Goal: Task Accomplishment & Management: Use online tool/utility

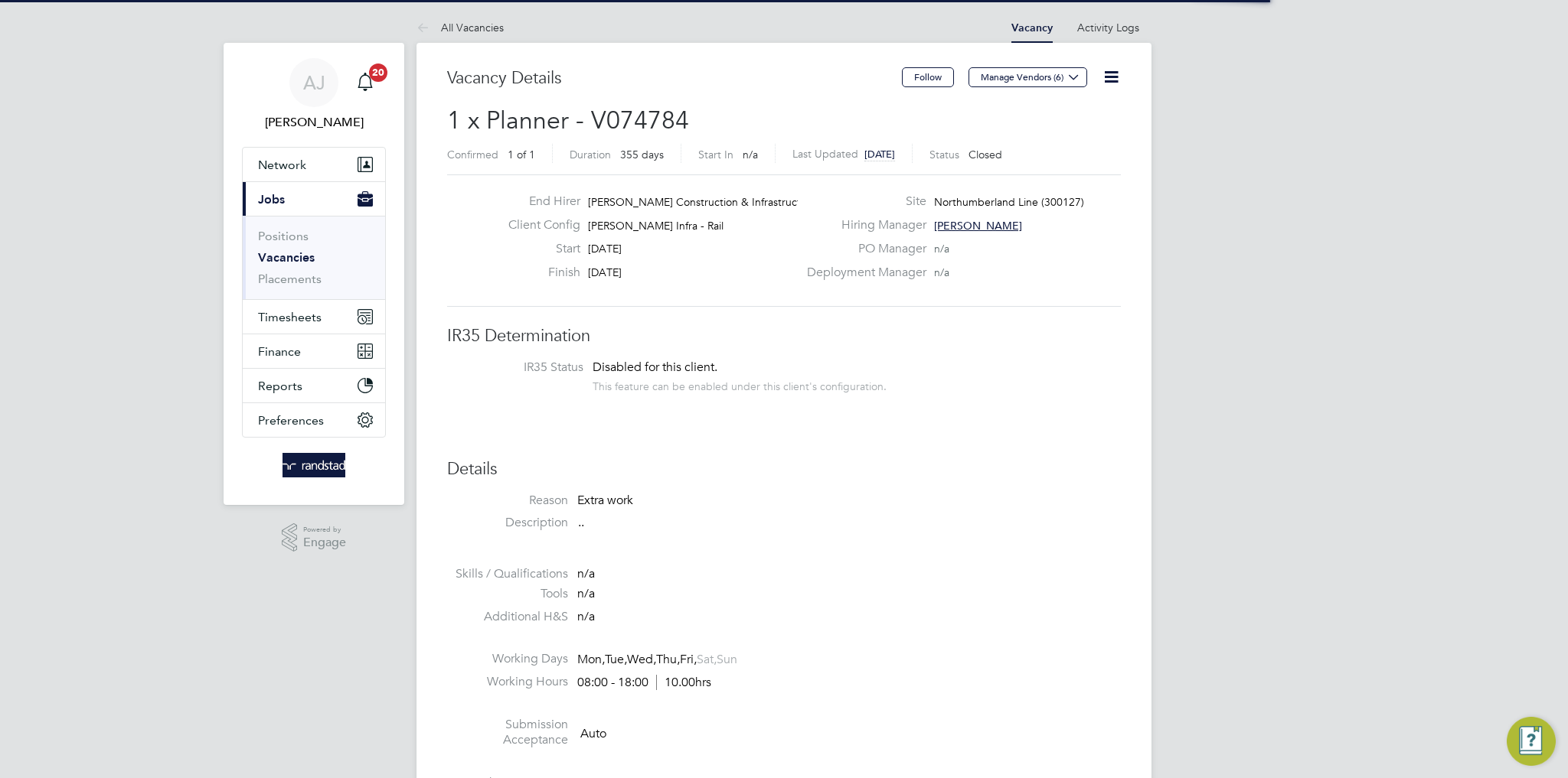
scroll to position [45, 107]
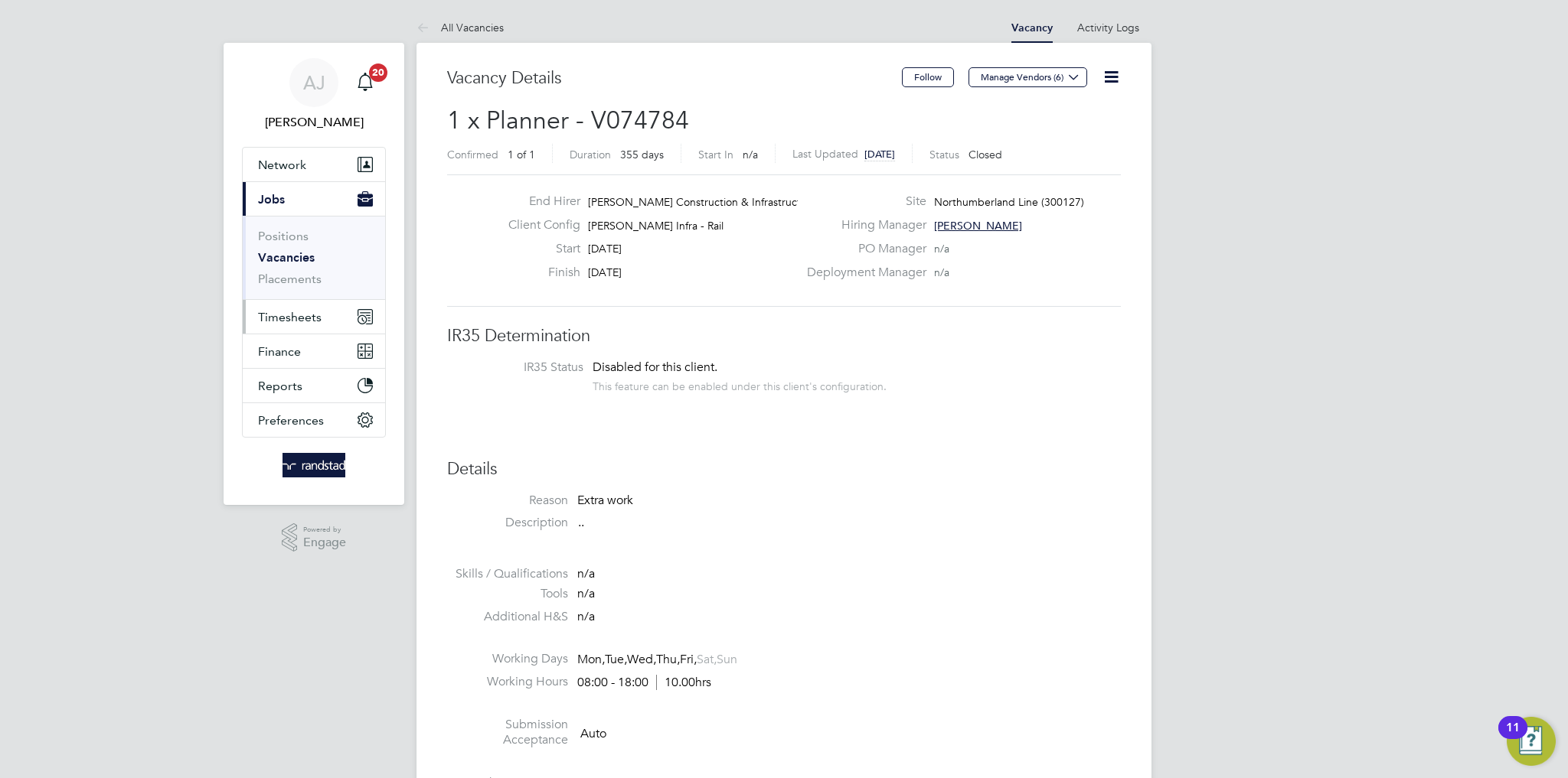
click at [294, 314] on span "Timesheets" at bounding box center [289, 317] width 63 height 14
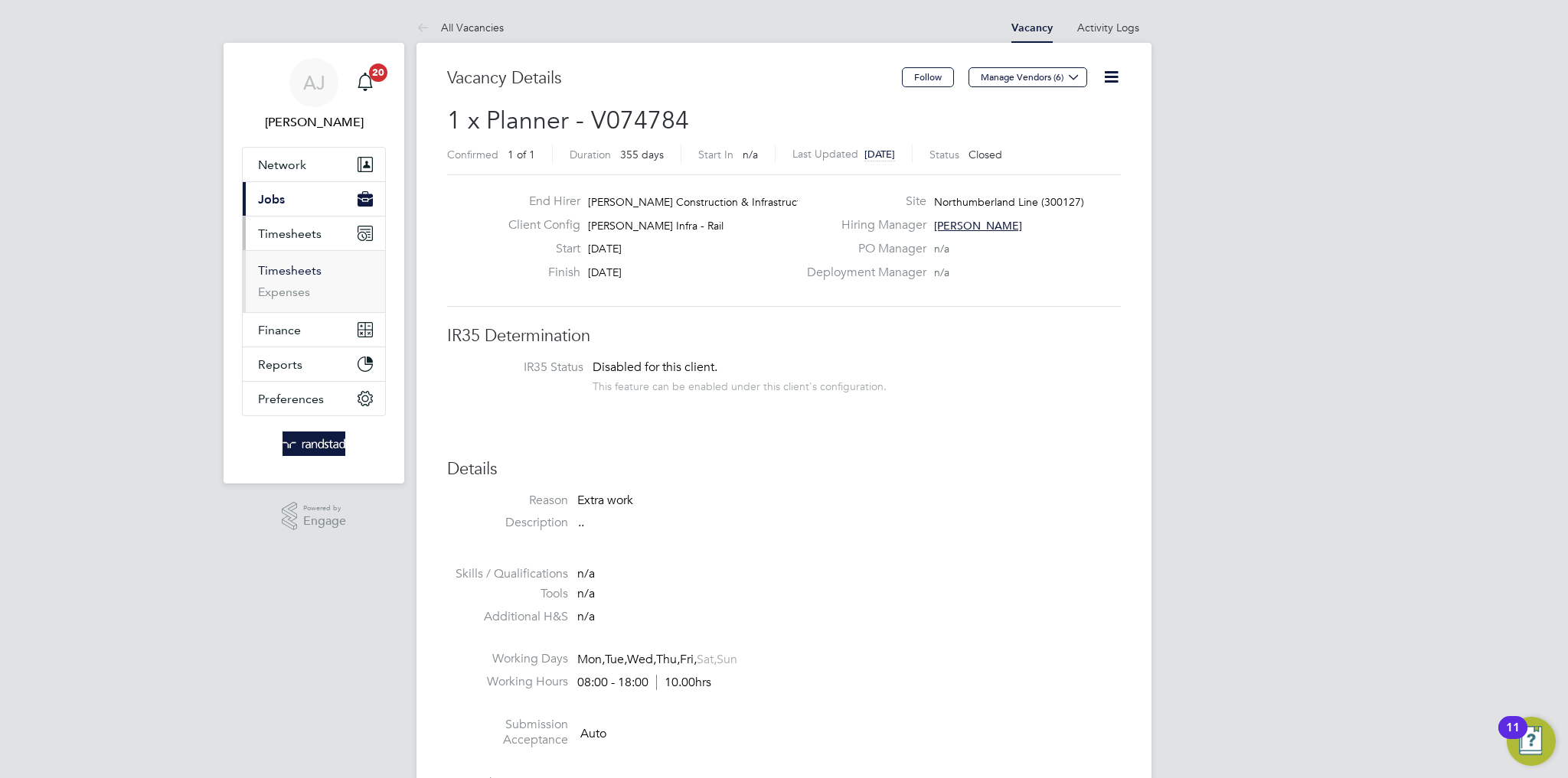
click at [297, 276] on link "Timesheets" at bounding box center [289, 271] width 63 height 14
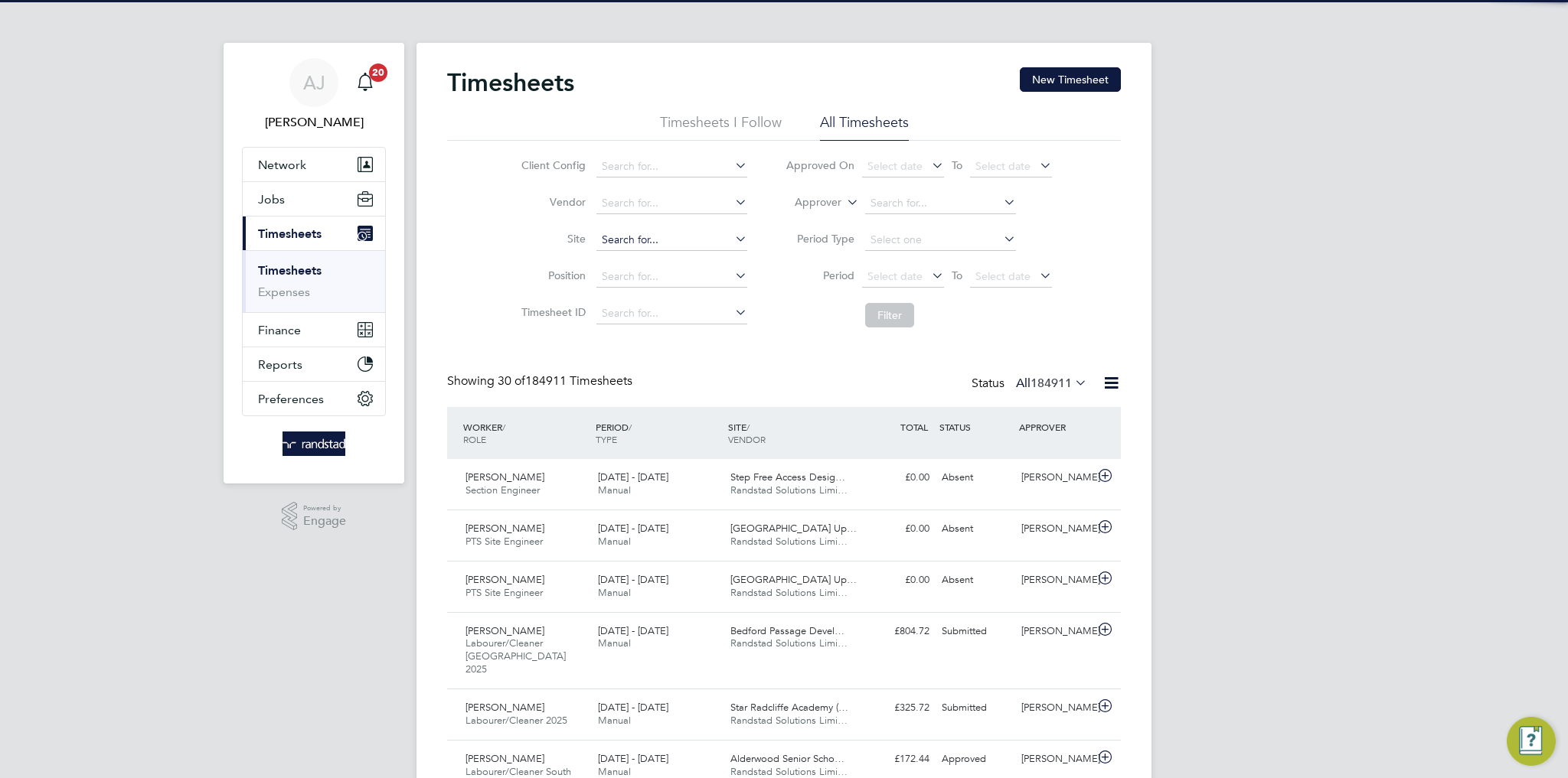
click at [636, 232] on input at bounding box center [672, 240] width 151 height 22
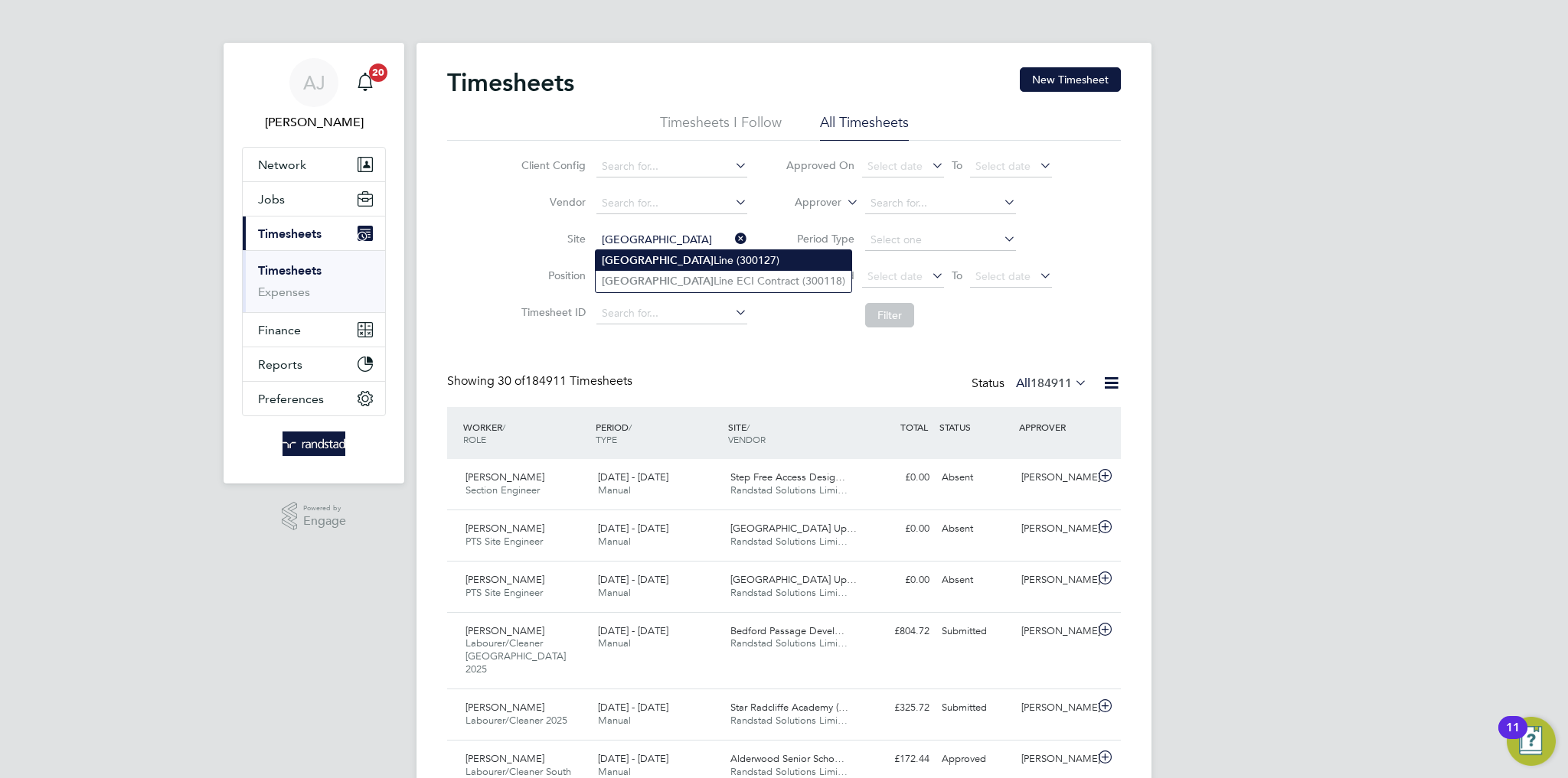
type input "Northumberland Line (300127)"
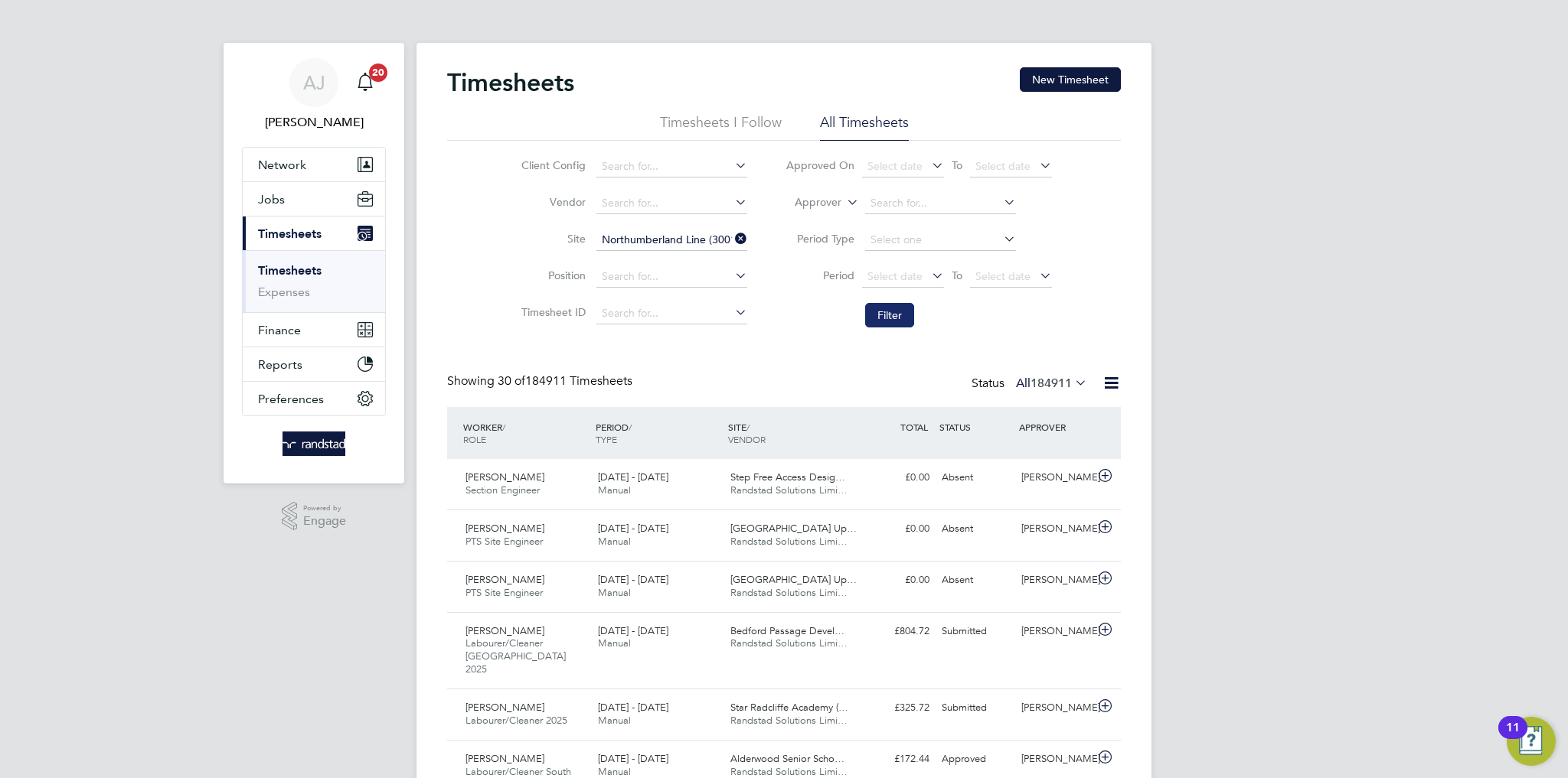
click at [893, 319] on button "Filter" at bounding box center [889, 315] width 49 height 25
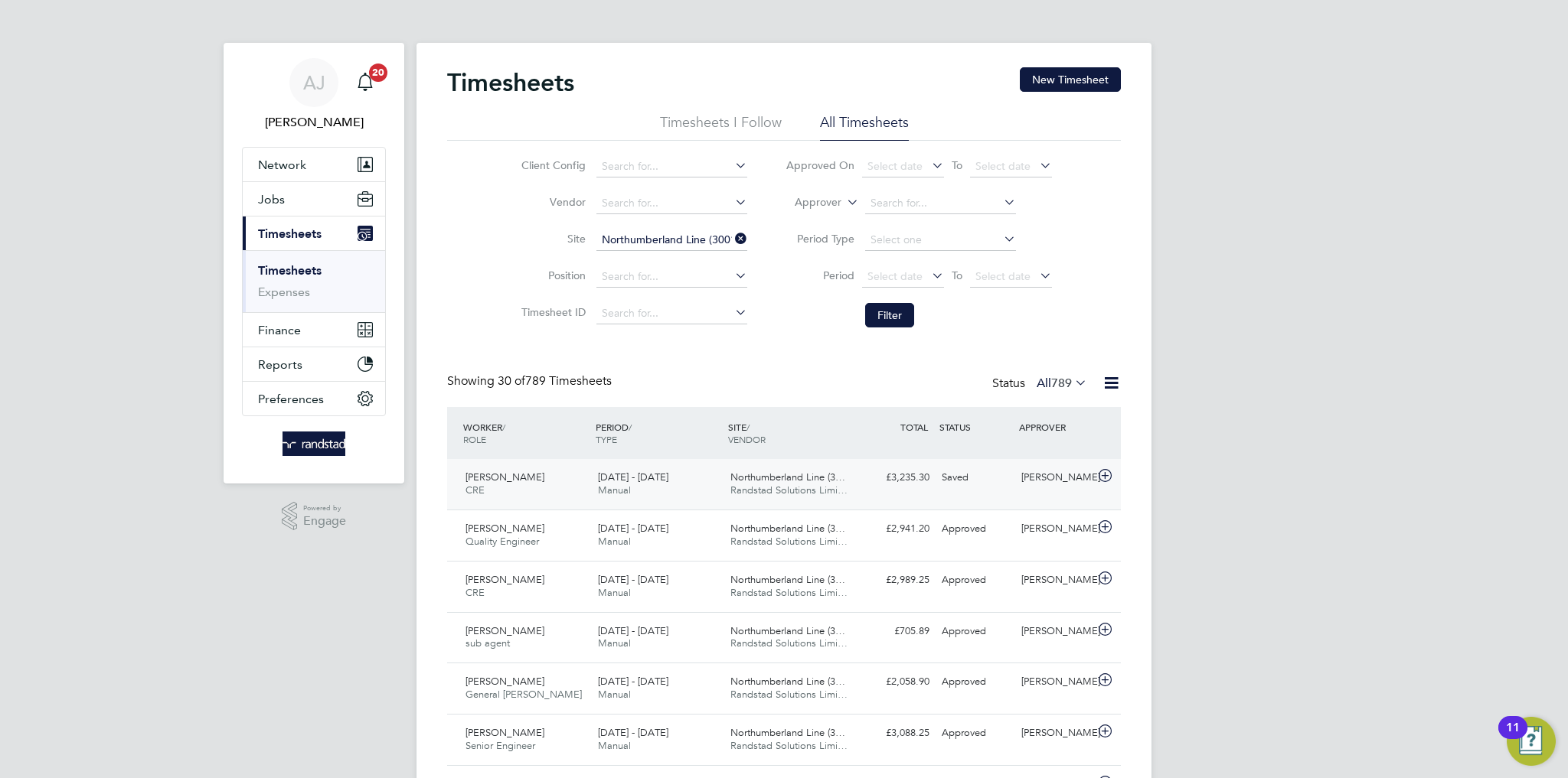
click at [784, 486] on span "Randstad Solutions Limi…" at bounding box center [789, 490] width 117 height 13
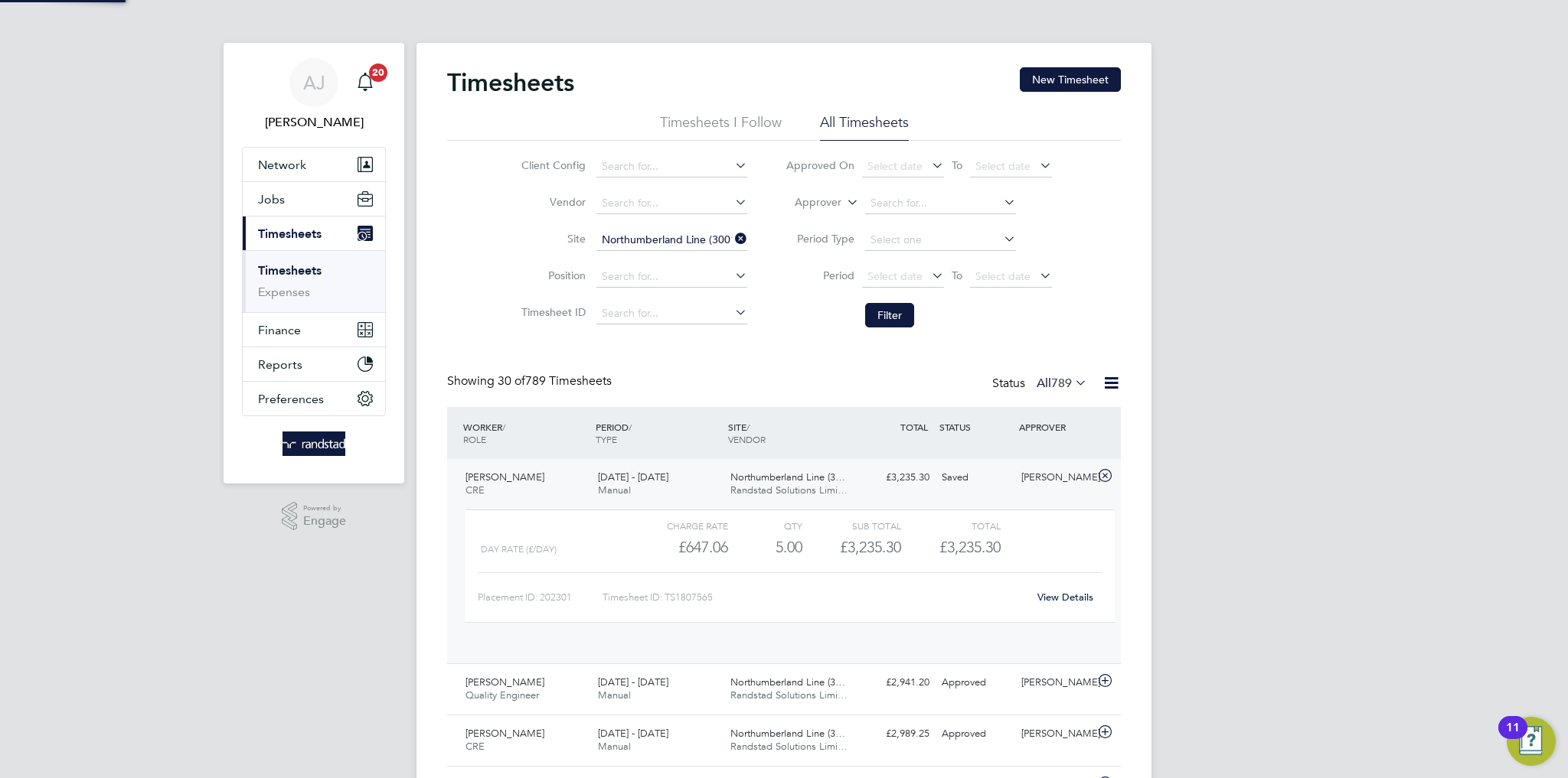
scroll to position [26, 148]
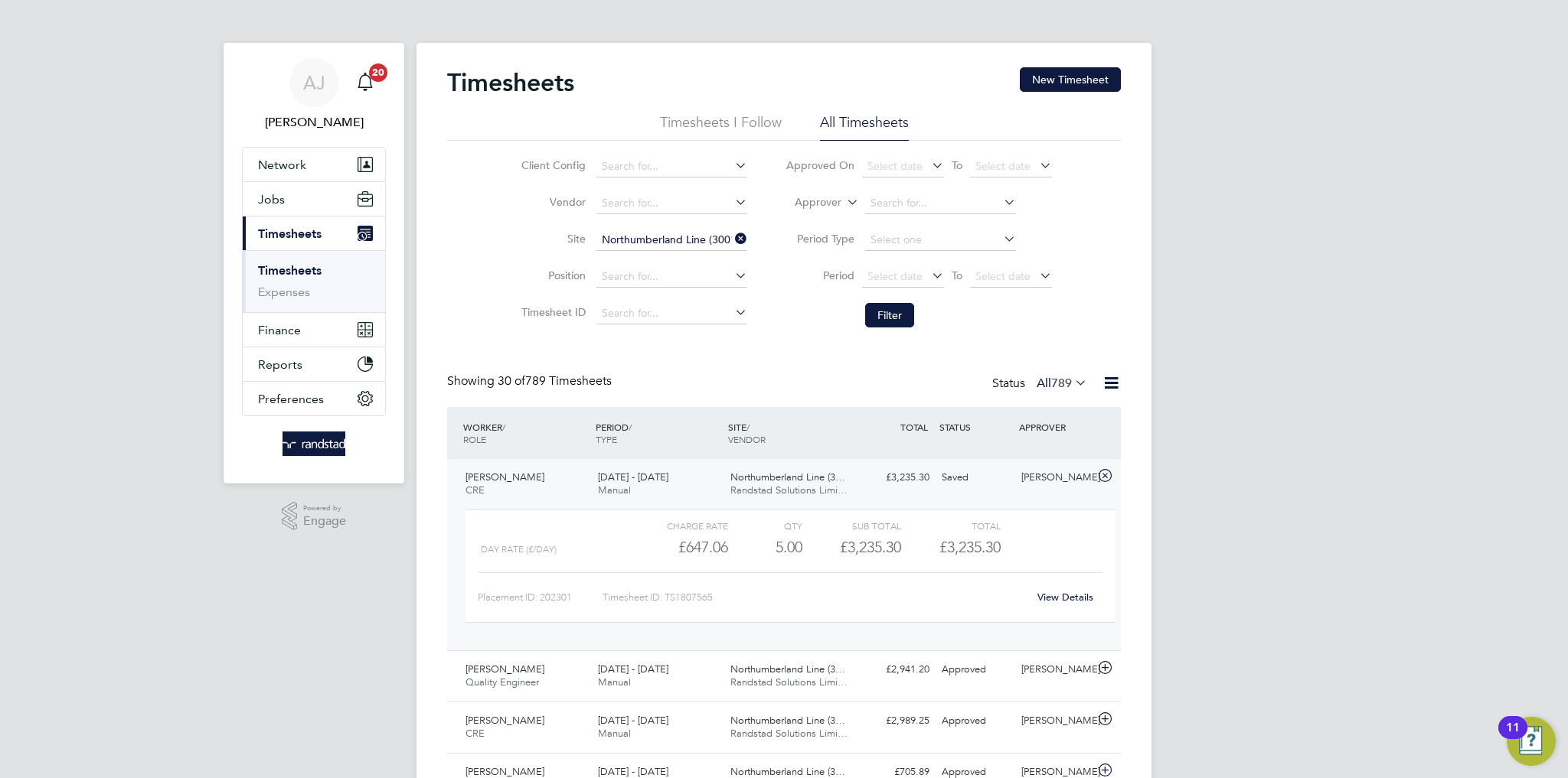
click at [1062, 597] on link "View Details" at bounding box center [1065, 597] width 56 height 13
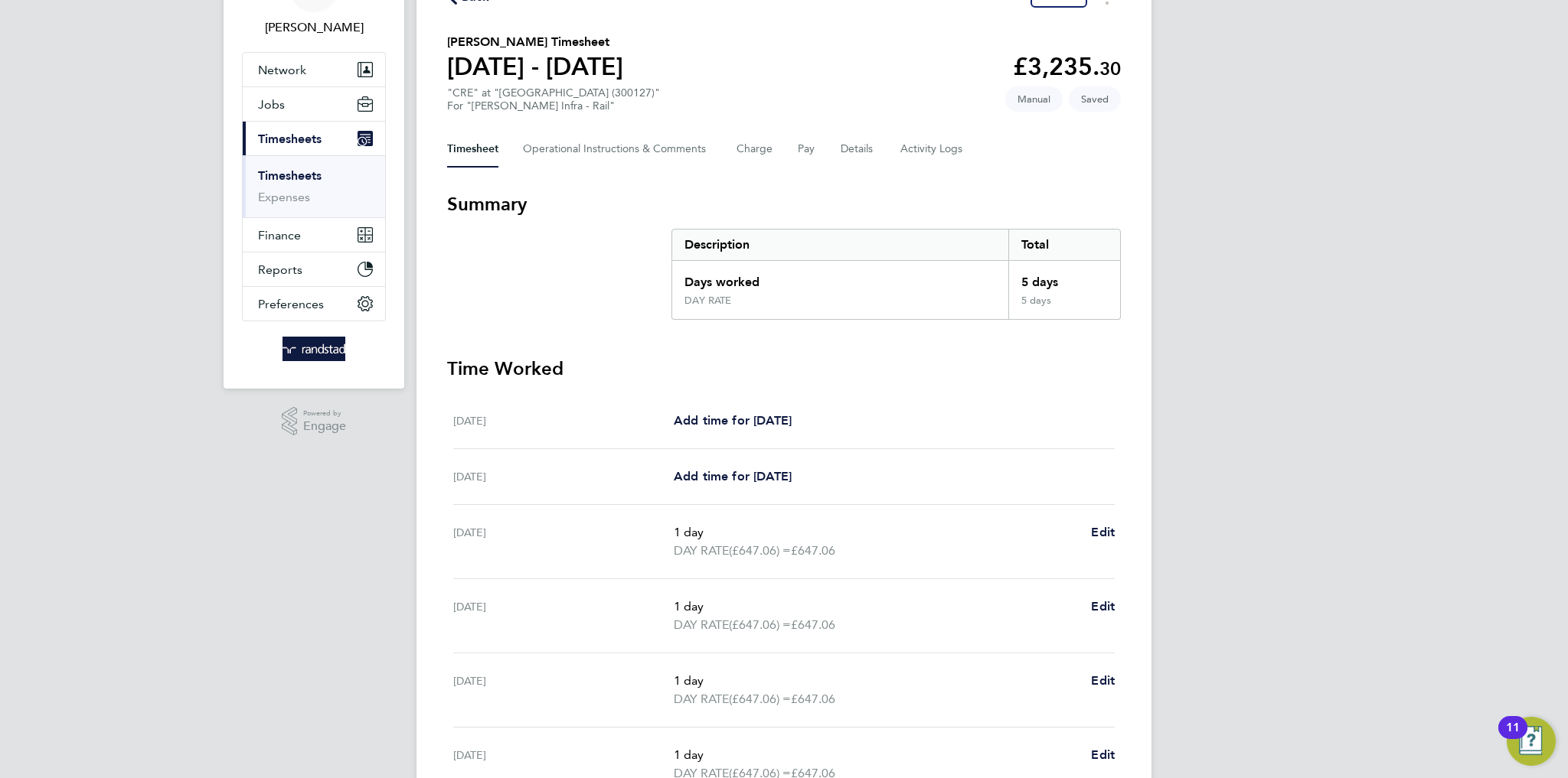
scroll to position [90, 0]
